Goal: Task Accomplishment & Management: Use online tool/utility

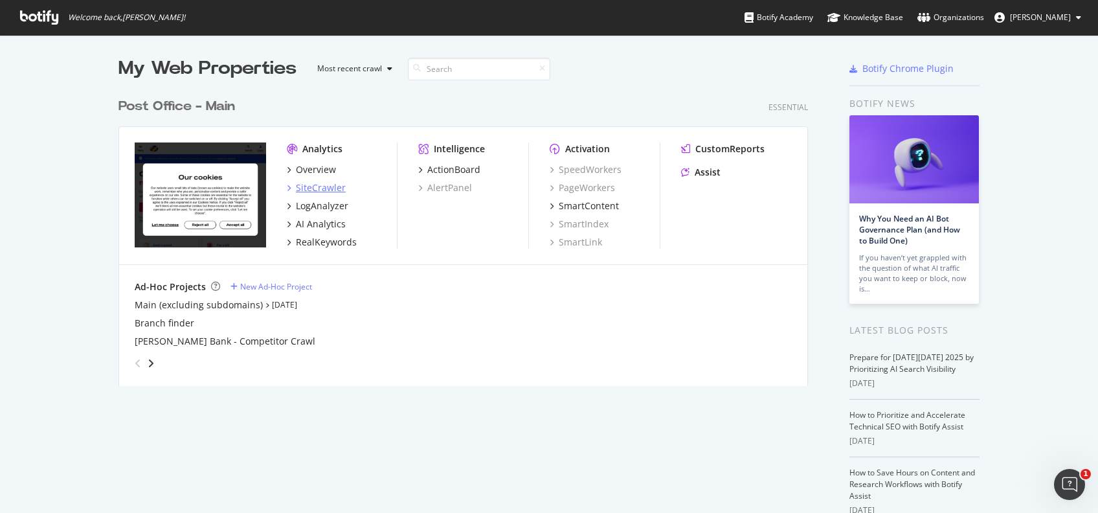
click at [316, 186] on div "SiteCrawler" at bounding box center [321, 187] width 50 height 13
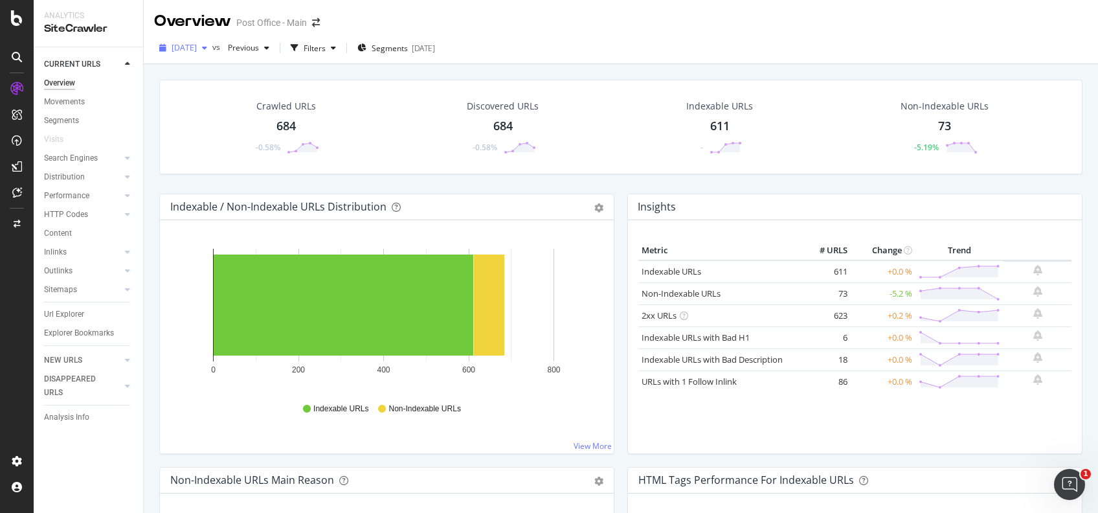
click at [197, 47] on span "2025 Oct. 6th" at bounding box center [184, 47] width 25 height 11
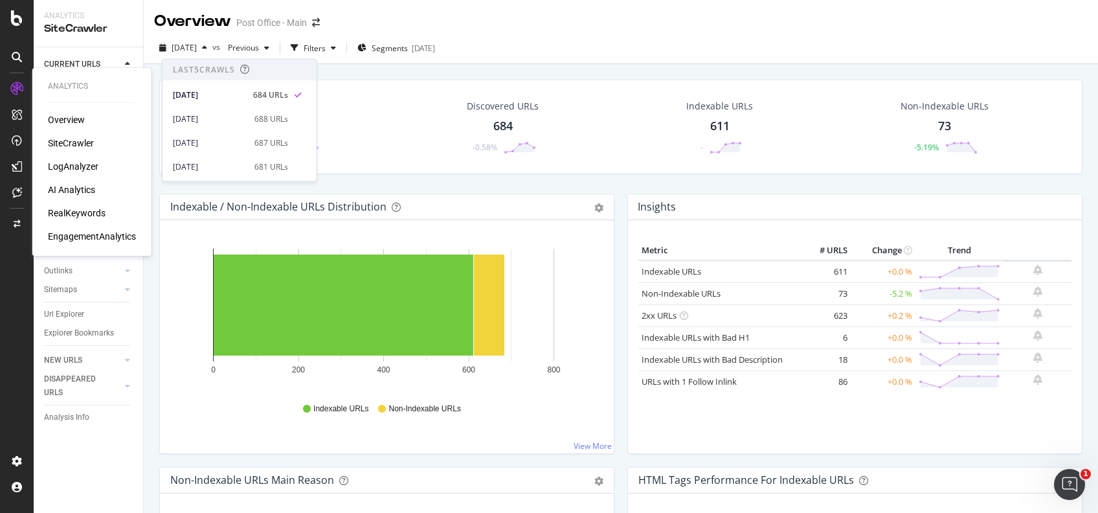
click at [76, 188] on div "AI Analytics" at bounding box center [71, 189] width 47 height 13
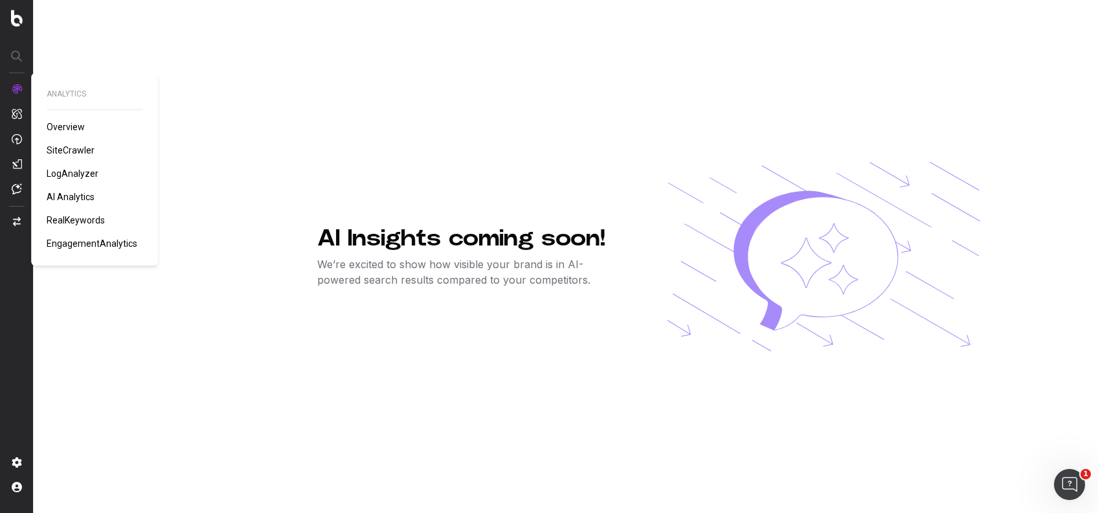
click at [16, 95] on div at bounding box center [17, 139] width 10 height 111
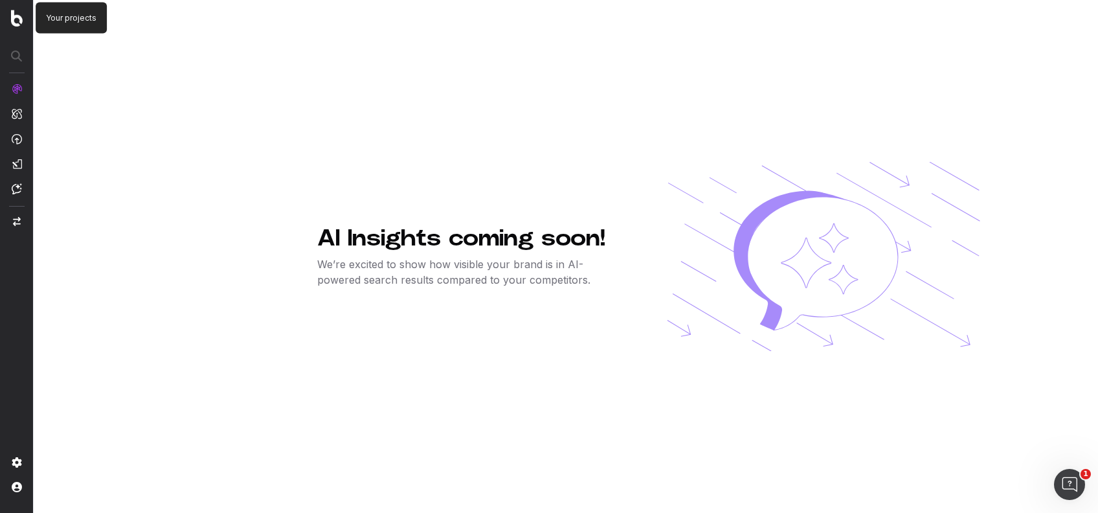
click at [8, 10] on nav at bounding box center [17, 256] width 34 height 513
click at [12, 19] on img at bounding box center [17, 18] width 12 height 17
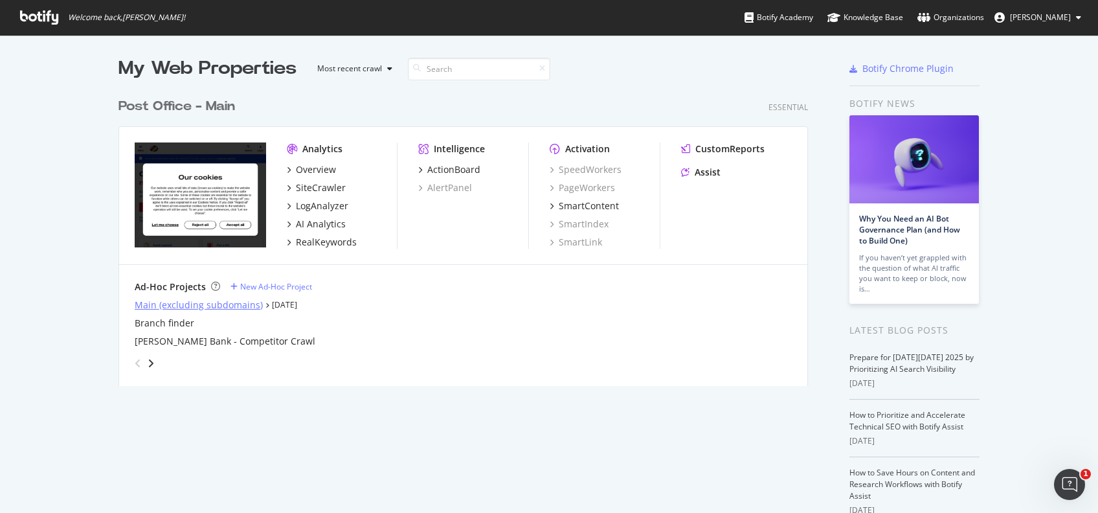
click at [188, 302] on div "Main (excluding subdomains)" at bounding box center [199, 305] width 128 height 13
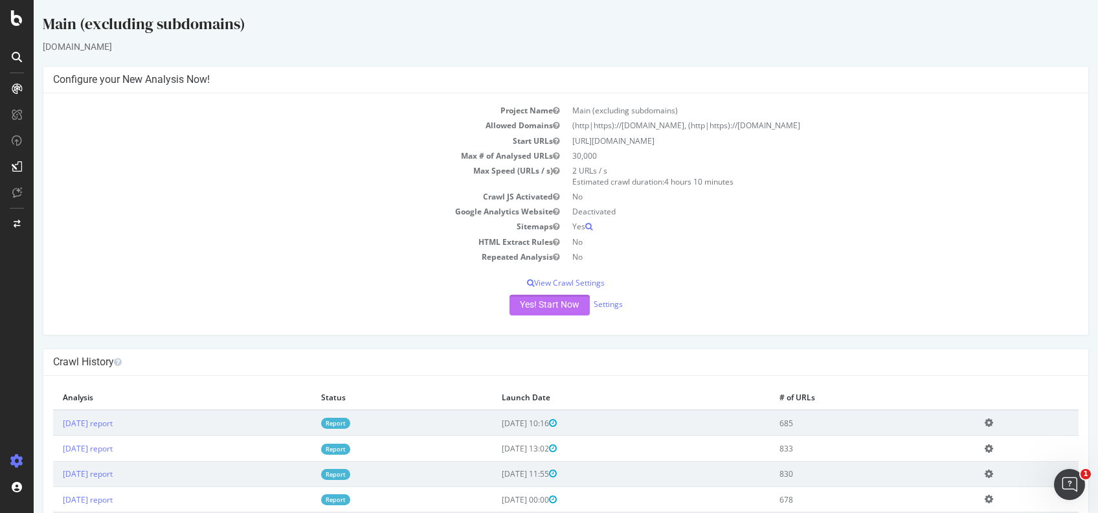
click at [572, 310] on button "Yes! Start Now" at bounding box center [550, 305] width 80 height 21
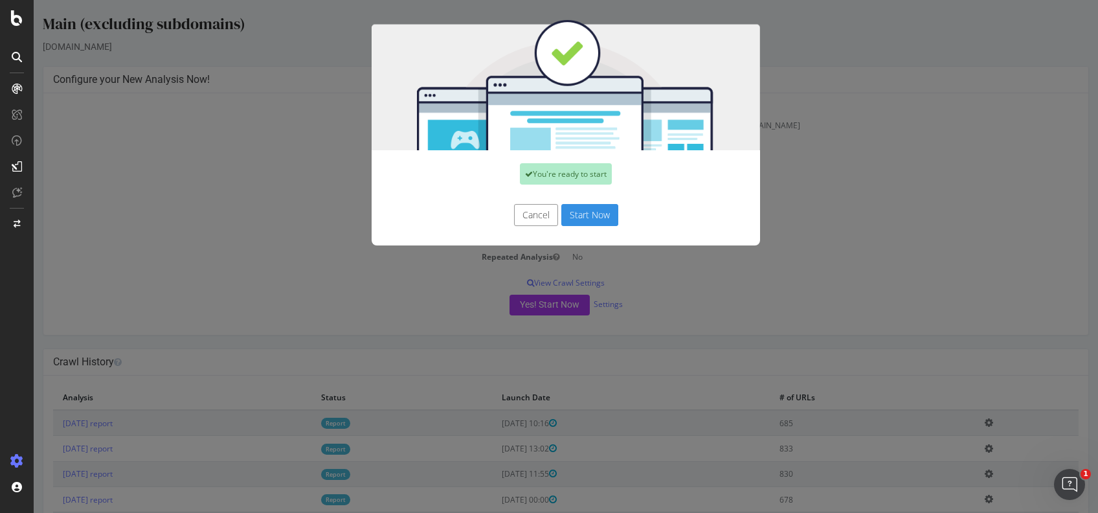
click at [574, 212] on button "Start Now" at bounding box center [589, 215] width 57 height 22
